Goal: Information Seeking & Learning: Learn about a topic

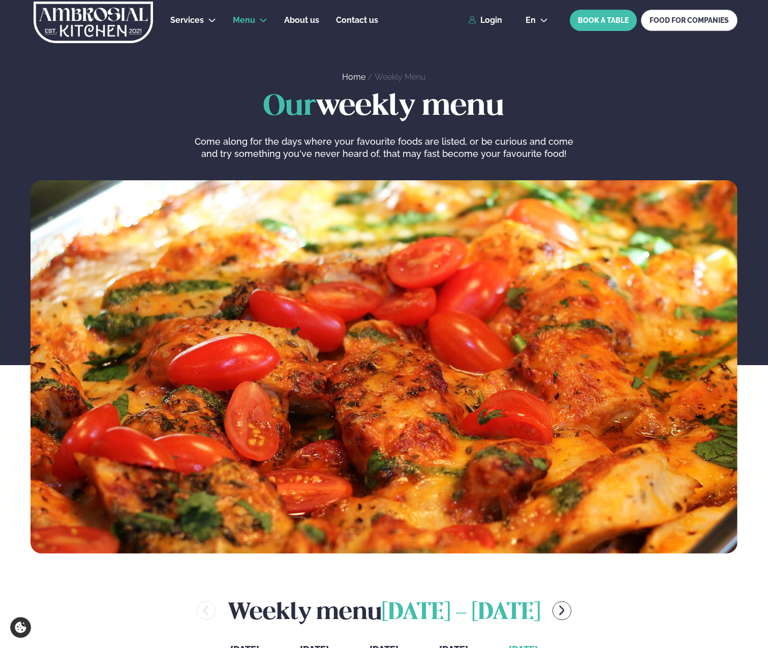
scroll to position [438, 1]
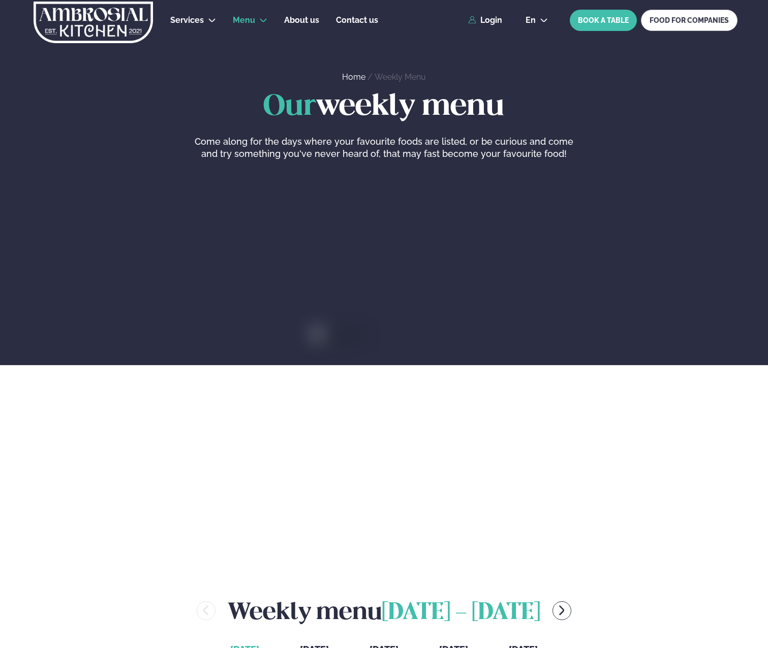
scroll to position [438, 1]
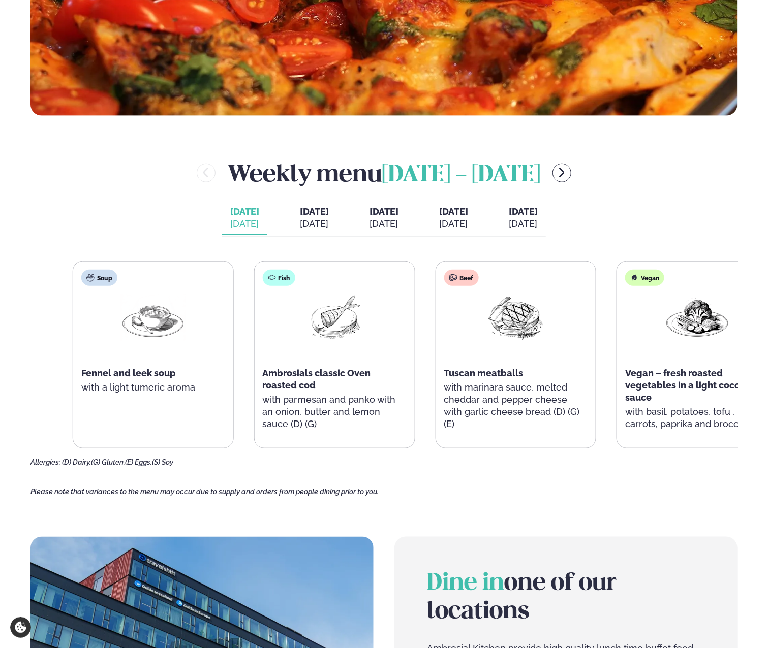
click at [555, 393] on p "with marinara sauce, melted cheddar and pepper cheese with garlic cheese bread …" at bounding box center [516, 406] width 144 height 49
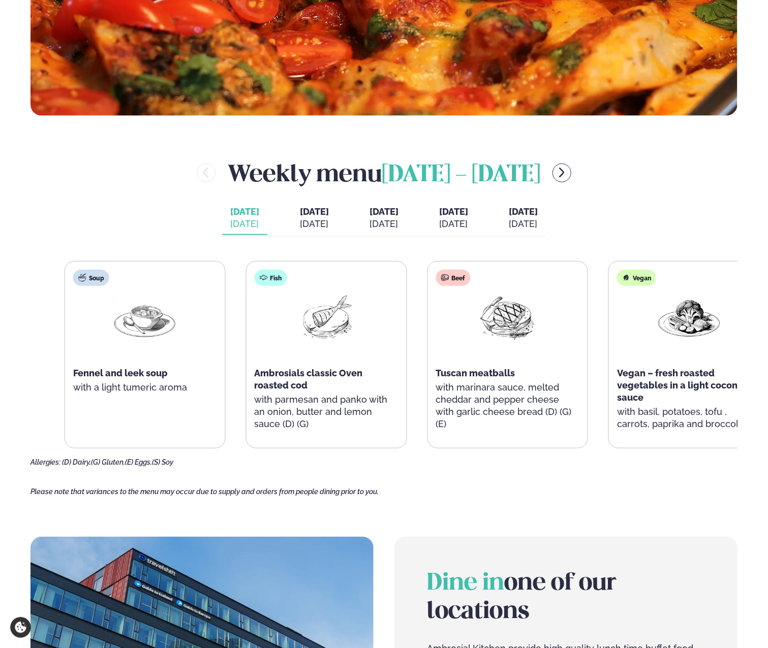
click at [486, 420] on div "Beef Tuscan meatballs with marinara sauce, melted cheddar and pepper cheese wit…" at bounding box center [507, 355] width 160 height 187
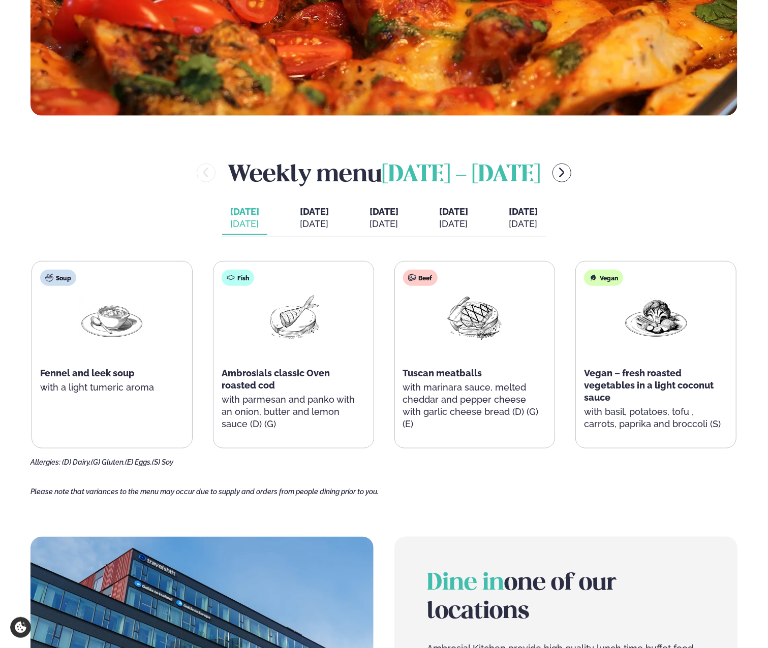
click at [692, 202] on div "Weekly menu [DATE] - [DATE] [DATE] [PERSON_NAME]. [DATE] [DATE] [DATE] [DATE] […" at bounding box center [383, 312] width 707 height 311
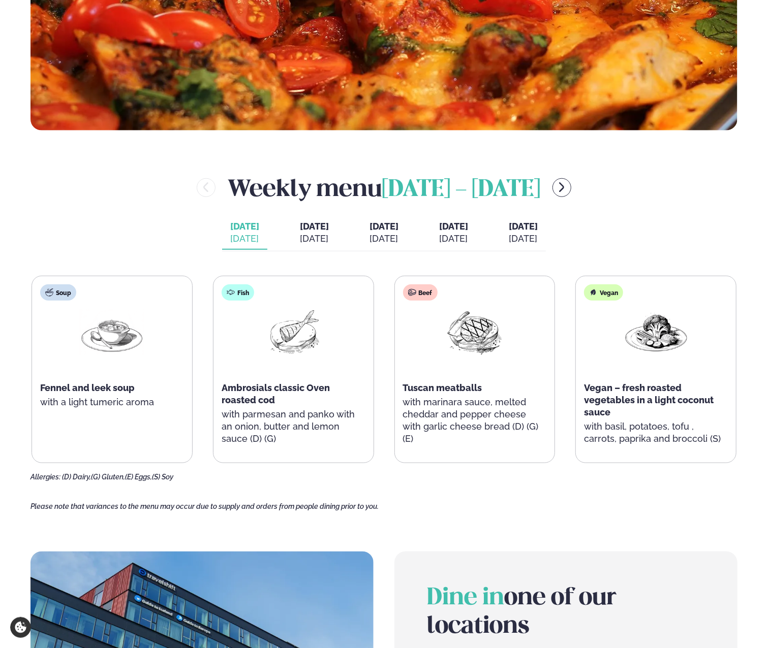
scroll to position [407, 1]
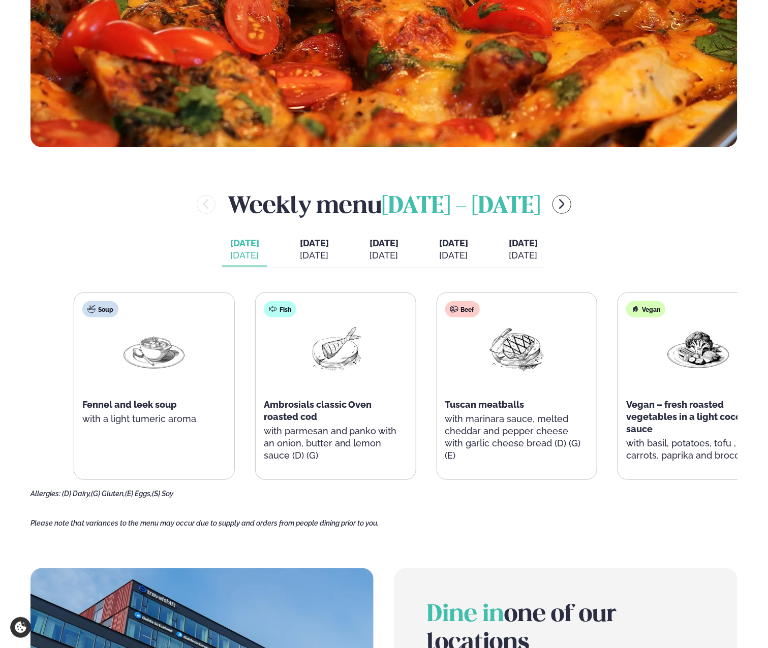
click at [334, 445] on p "with parmesan and panko with an onion, butter and lemon sauce (D) (G)" at bounding box center [336, 443] width 144 height 37
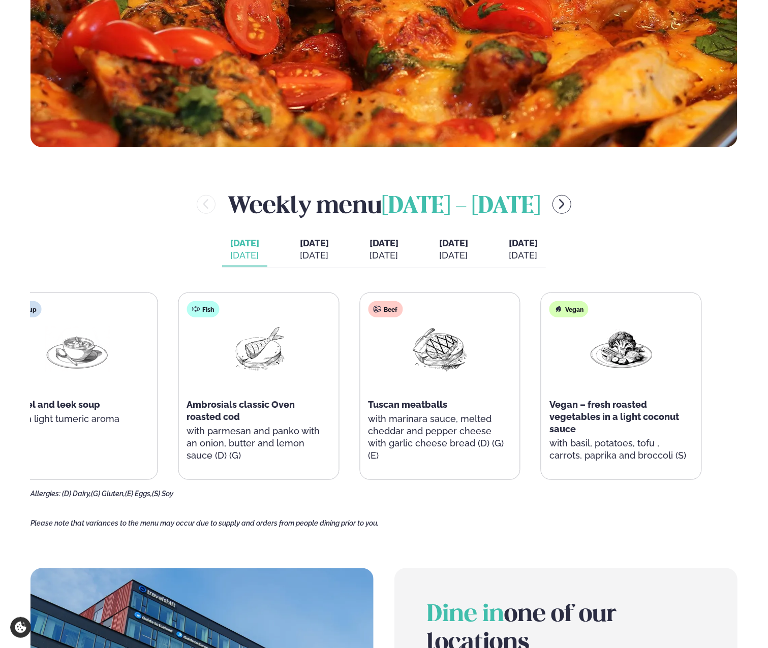
click at [292, 447] on div "Soup Fennel and leek soup with a light tumeric aroma Fish Ambrosials classic Ov…" at bounding box center [349, 387] width 705 height 188
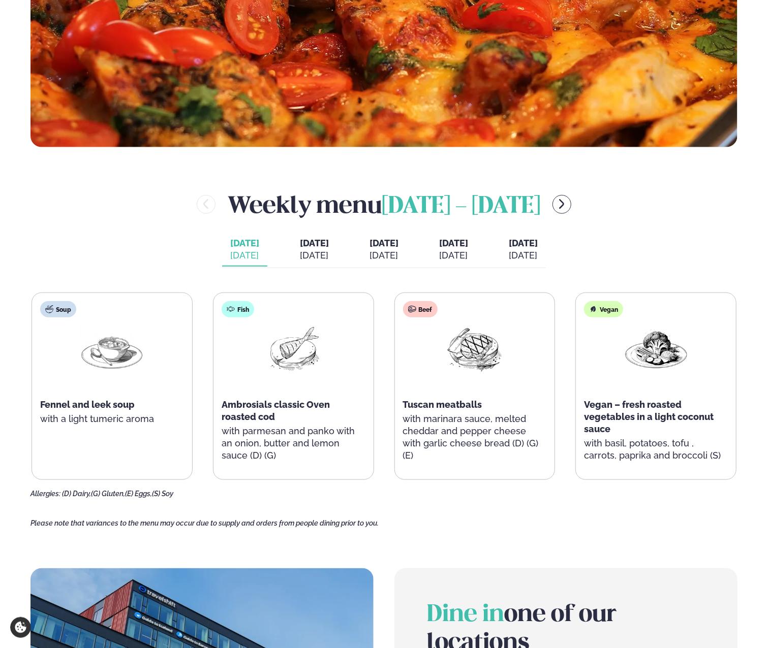
click at [292, 263] on button "[DATE] [DATE]" at bounding box center [314, 250] width 45 height 34
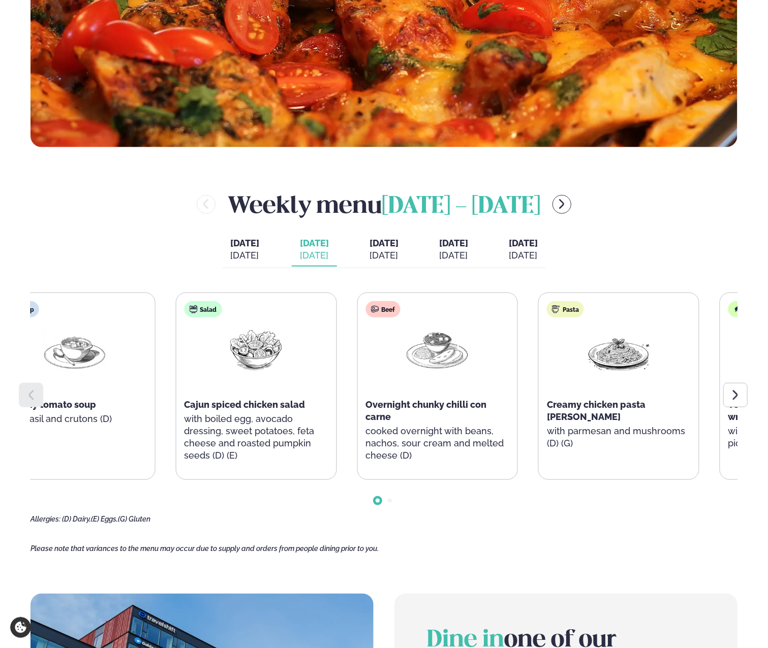
click at [398, 412] on div "Overnight chunky chilli con carne" at bounding box center [437, 411] width 144 height 24
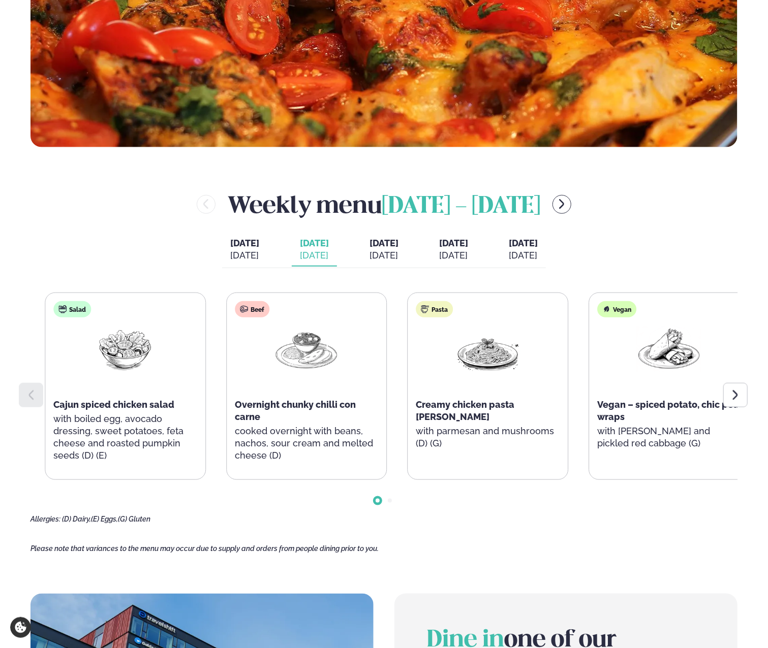
click at [304, 409] on div "Beef Overnight chunky chilli con carne cooked overnight with beans, nachos, sou…" at bounding box center [307, 386] width 160 height 187
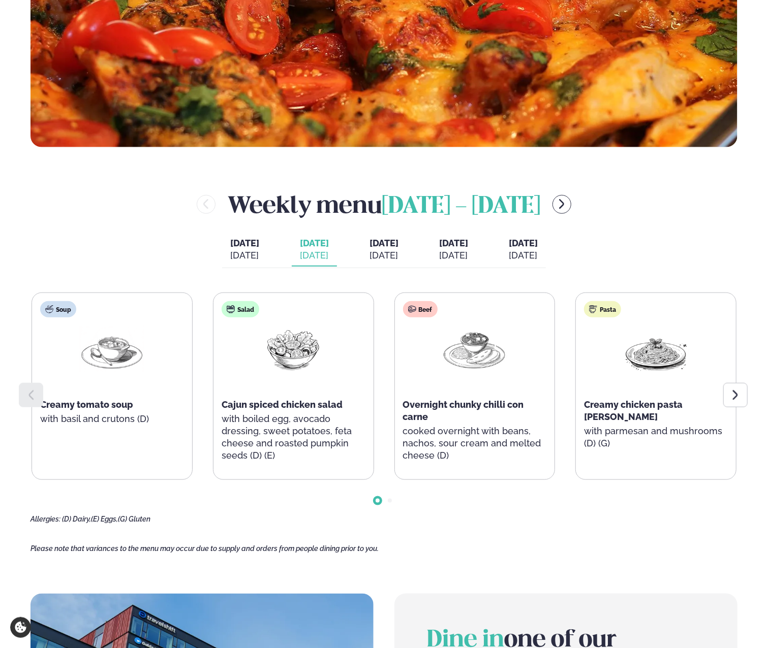
click at [742, 397] on div at bounding box center [735, 395] width 24 height 24
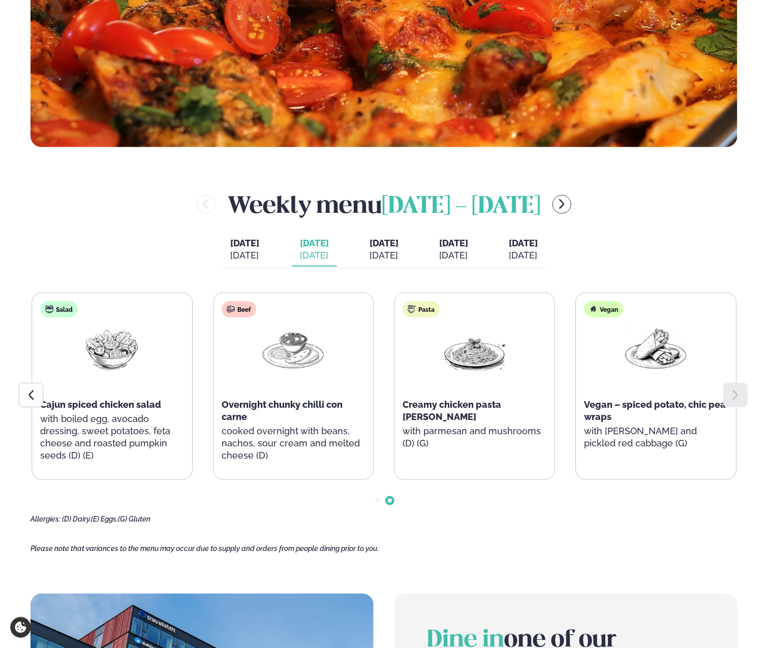
click at [381, 252] on div "[DATE]" at bounding box center [383, 256] width 29 height 12
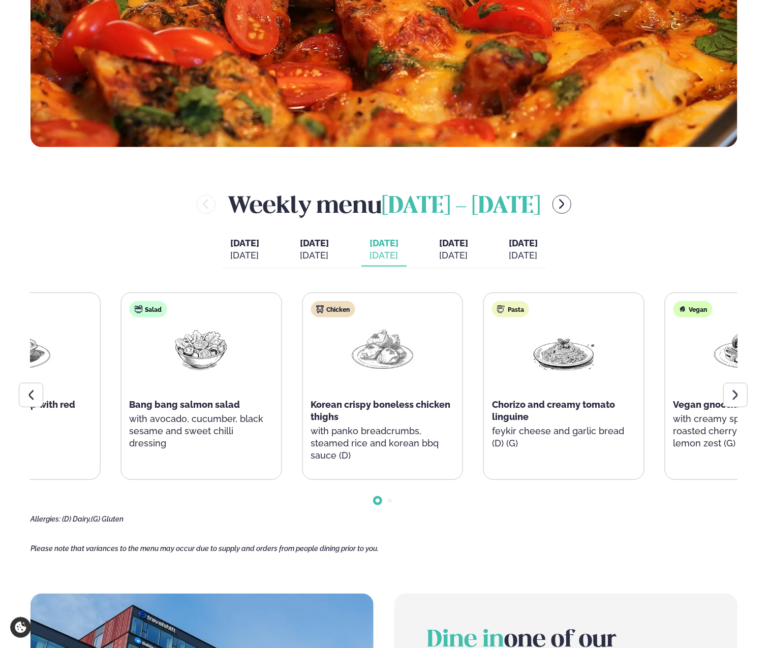
click at [375, 436] on p "with panko breadcrumbs, steamed rice and korean bbq sauce (D)" at bounding box center [383, 443] width 144 height 37
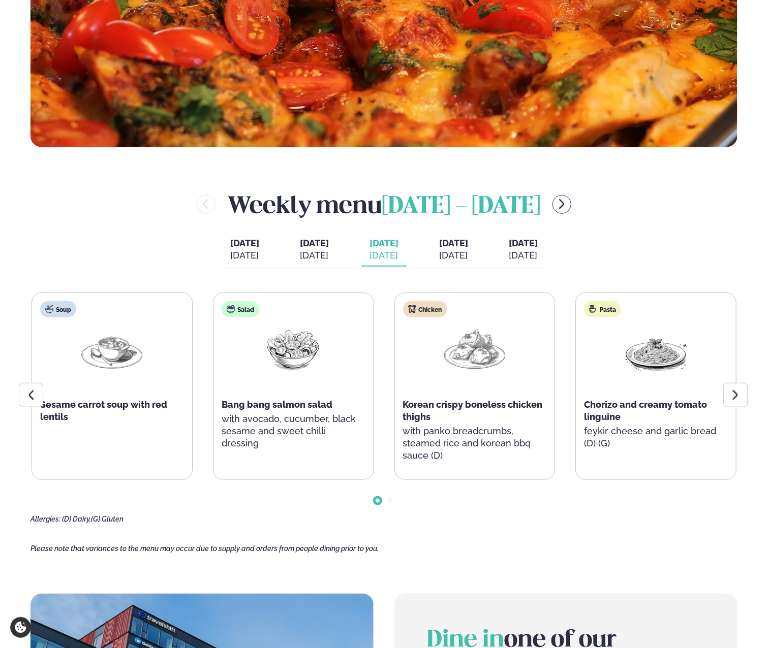
click at [729, 386] on div at bounding box center [735, 395] width 24 height 24
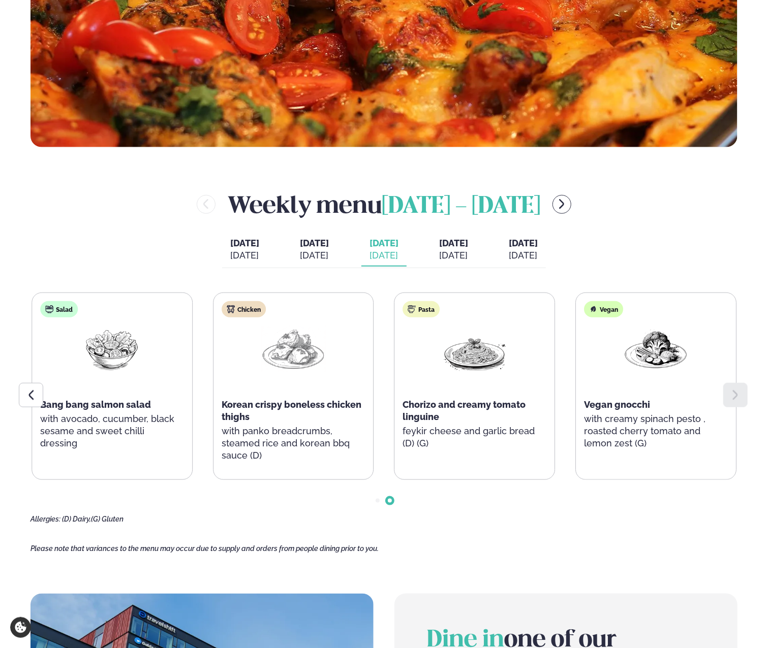
click at [468, 255] on div "[DATE]" at bounding box center [453, 256] width 29 height 12
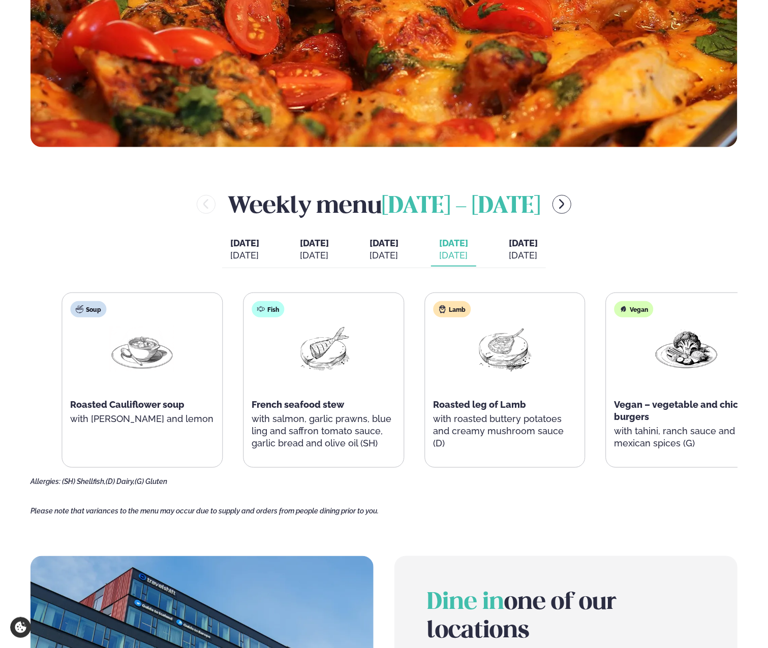
click at [175, 388] on div at bounding box center [142, 358] width 65 height 65
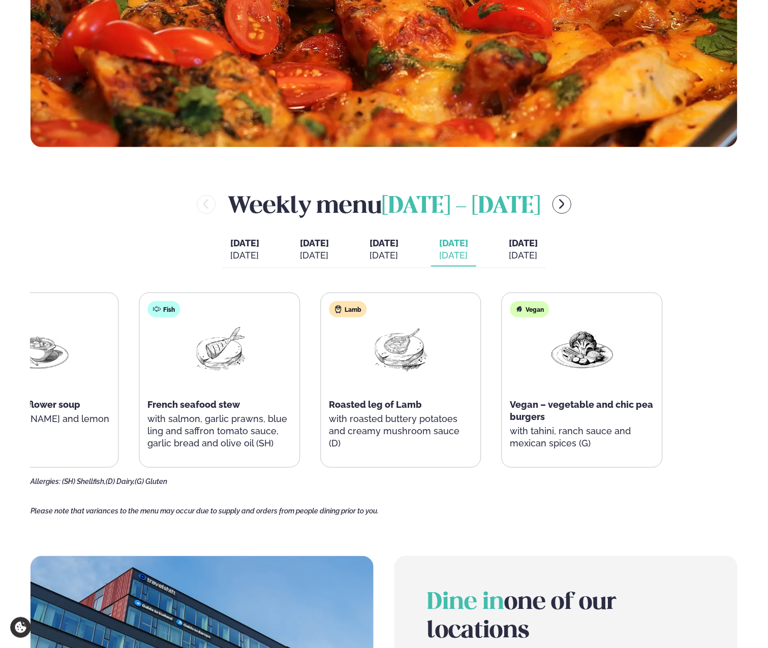
click at [269, 399] on div "Soup Roasted Cauliflower soup with [PERSON_NAME] and lemon Fish French seafood …" at bounding box center [309, 380] width 705 height 175
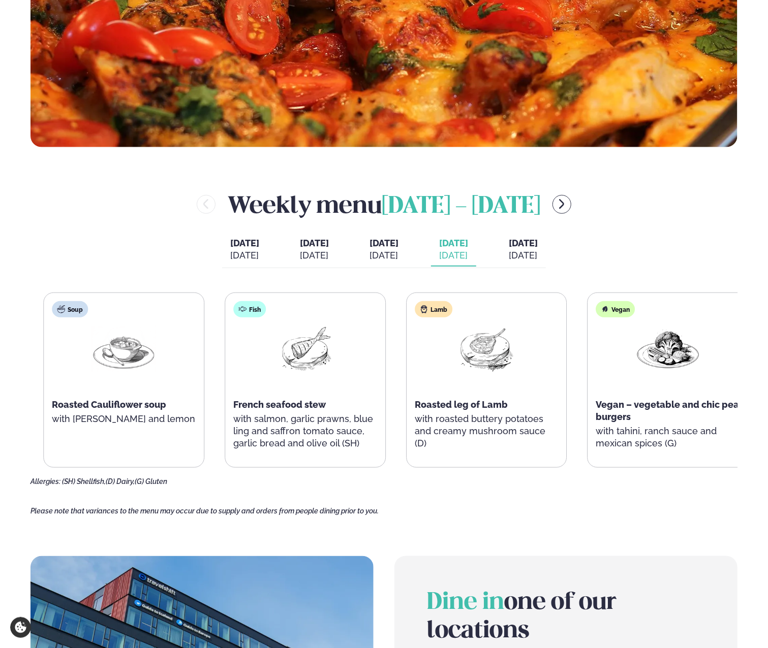
click at [550, 423] on p "with roasted buttery potatoes and creamy mushroom sauce (D)" at bounding box center [487, 431] width 144 height 37
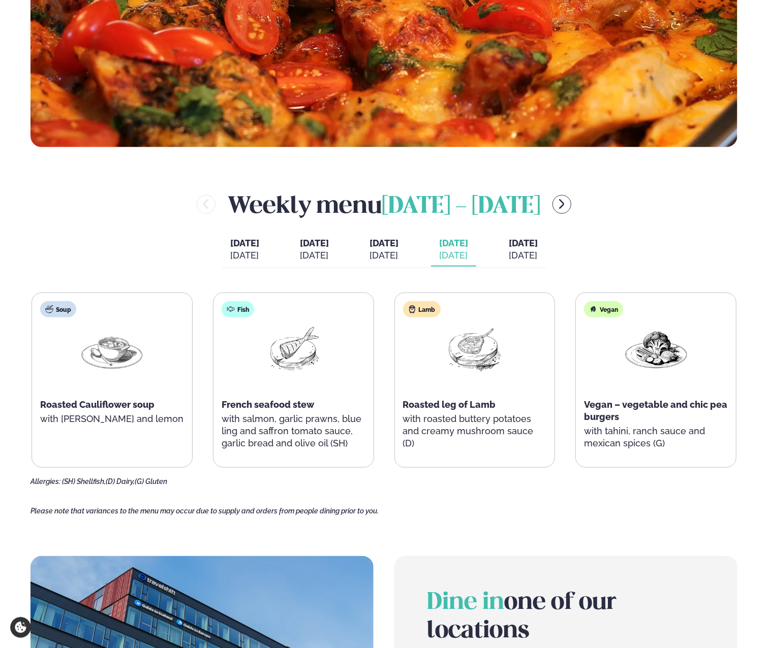
click at [538, 246] on span "[DATE]" at bounding box center [523, 243] width 29 height 11
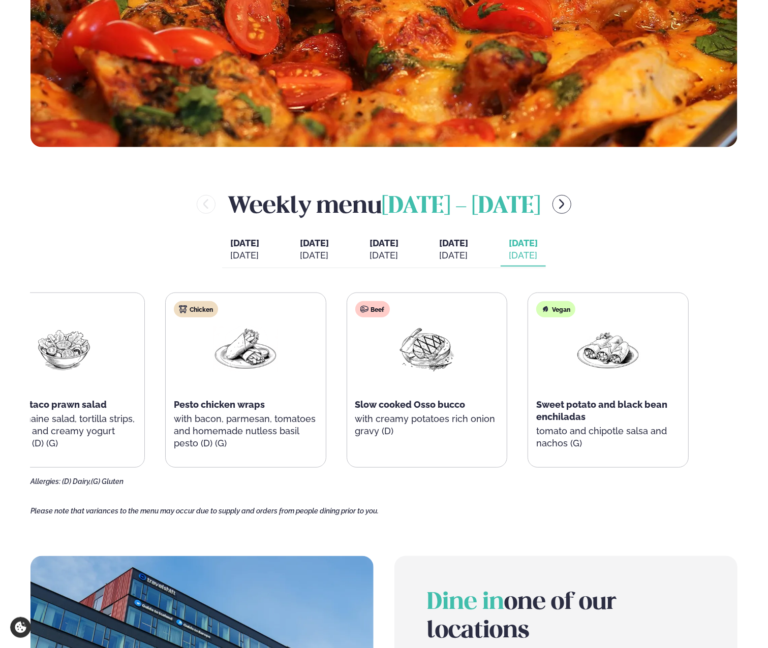
click at [348, 420] on div "Beef Slow cooked Osso bucco with creamy potatoes rich onion gravy (D)" at bounding box center [427, 374] width 160 height 163
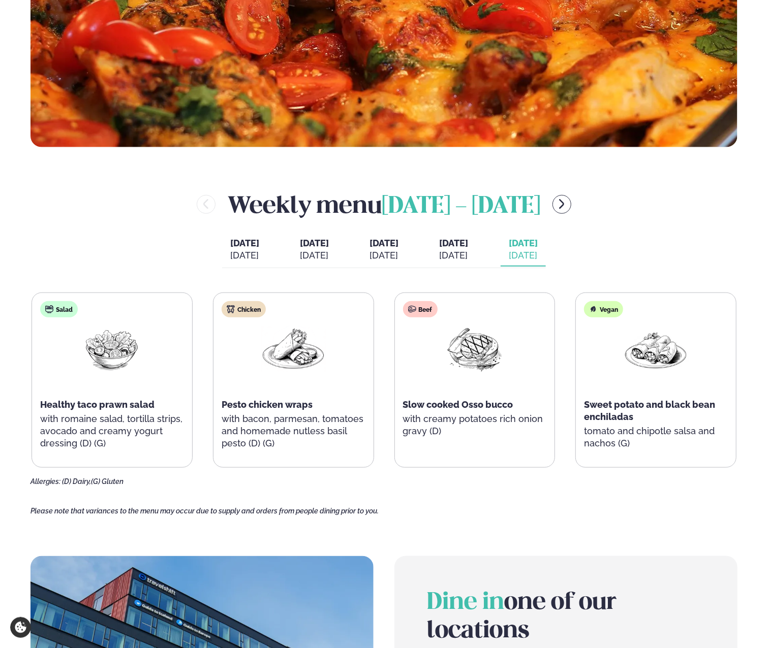
click at [230, 254] on div "[DATE]" at bounding box center [244, 256] width 29 height 12
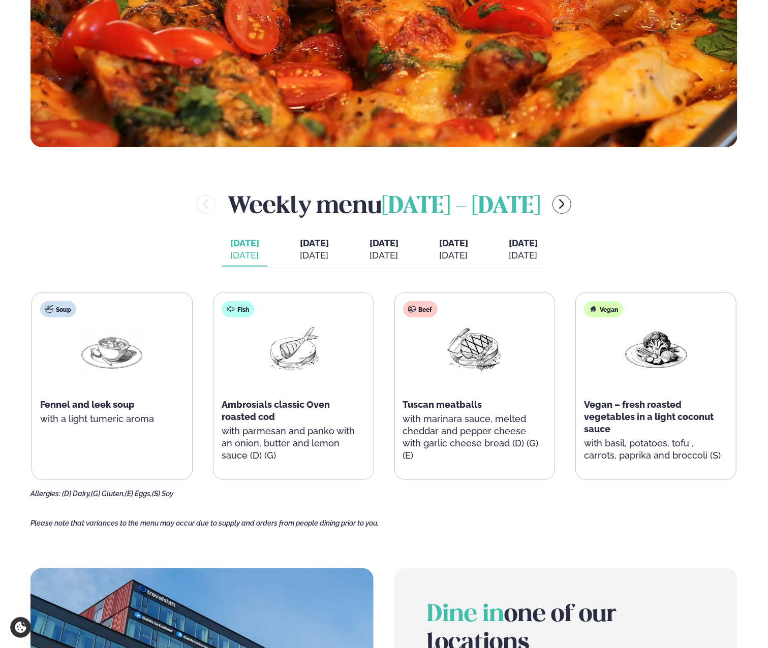
scroll to position [407, 0]
